Goal: Task Accomplishment & Management: Complete application form

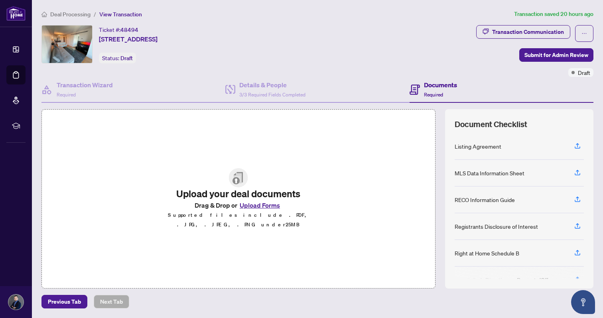
click at [267, 211] on button "Upload Forms" at bounding box center [259, 205] width 45 height 10
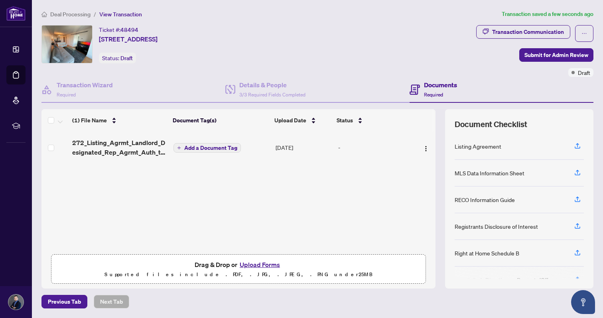
click at [224, 147] on span "Add a Document Tag" at bounding box center [210, 148] width 53 height 6
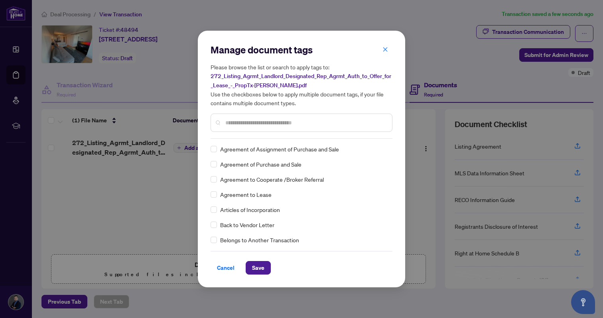
scroll to position [153, 0]
click at [263, 266] on span "Save" at bounding box center [258, 268] width 12 height 13
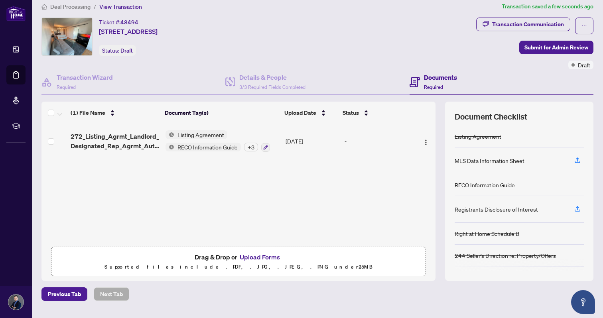
scroll to position [0, 0]
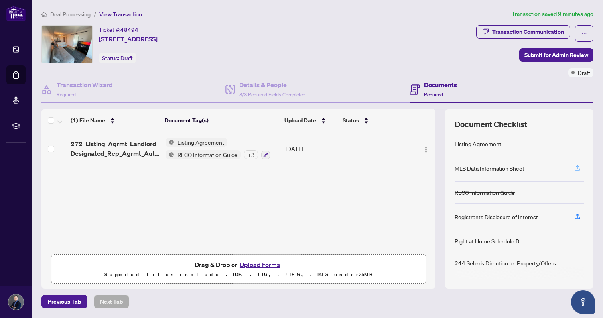
click at [579, 167] on icon "button" at bounding box center [577, 167] width 7 height 7
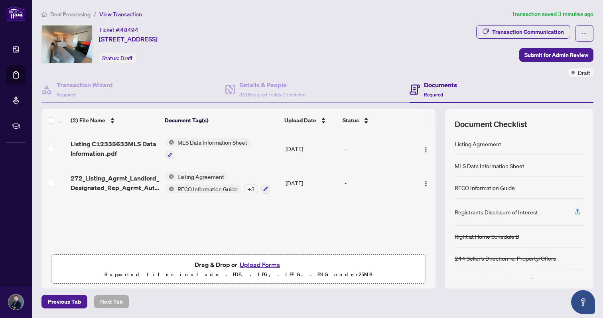
click at [483, 214] on div "Registrants Disclosure of Interest" at bounding box center [496, 212] width 83 height 9
click at [457, 209] on div "Registrants Disclosure of Interest" at bounding box center [496, 212] width 83 height 9
copy div "Registrants Disclosure of Interest"
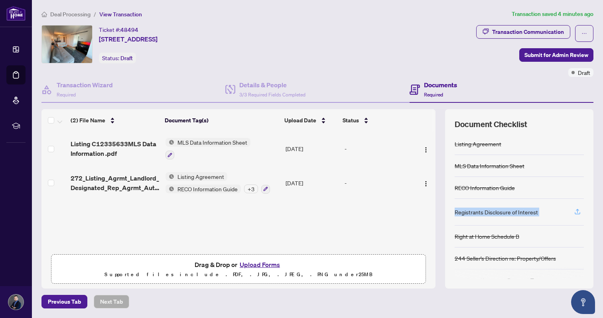
click at [577, 213] on icon "button" at bounding box center [577, 211] width 7 height 7
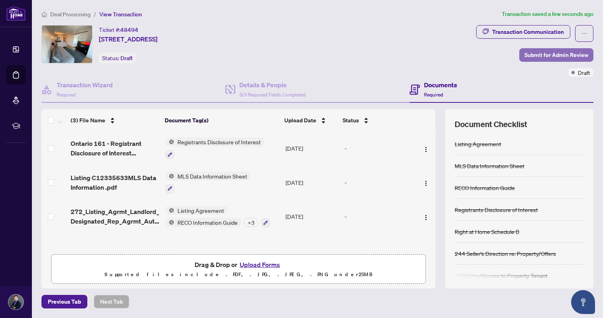
click at [562, 58] on span "Submit for Admin Review" at bounding box center [556, 55] width 64 height 13
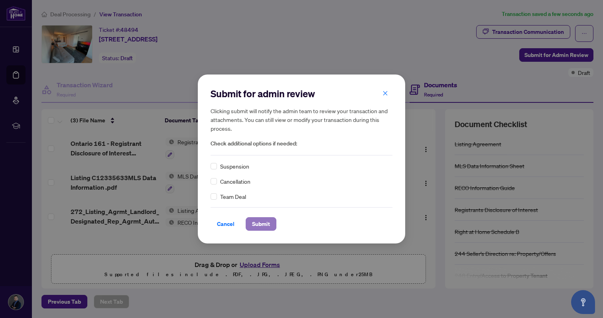
click at [258, 219] on span "Submit" at bounding box center [261, 224] width 18 height 13
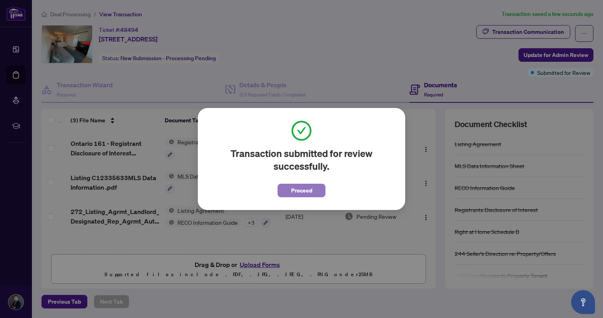
click at [305, 192] on span "Proceed" at bounding box center [301, 190] width 21 height 13
